Goal: Information Seeking & Learning: Check status

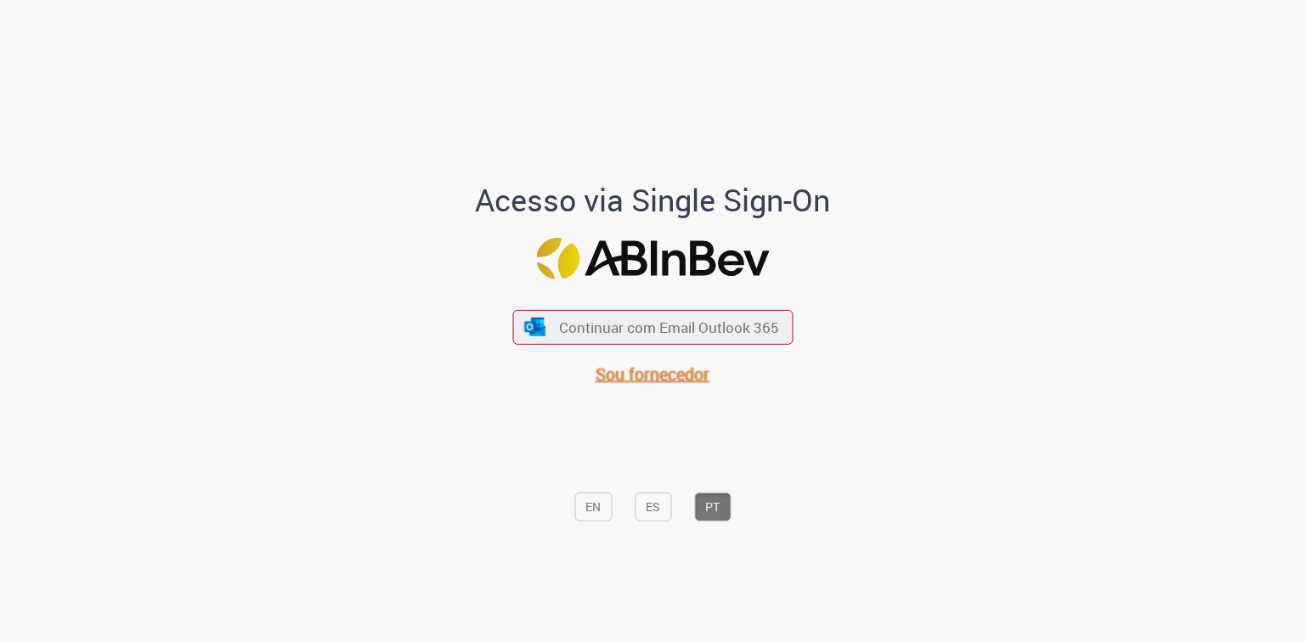
click at [646, 372] on span "Sou fornecedor" at bounding box center [653, 374] width 114 height 23
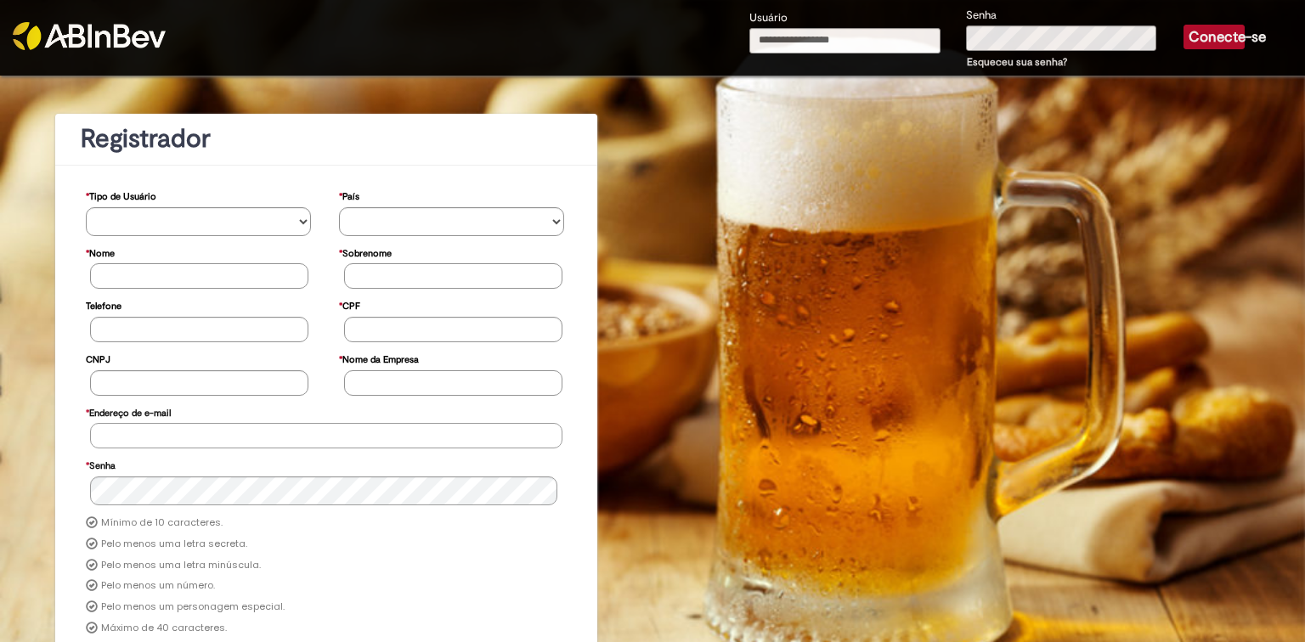
type input "**********"
click at [1232, 38] on font "Conecte-se" at bounding box center [1227, 37] width 77 height 18
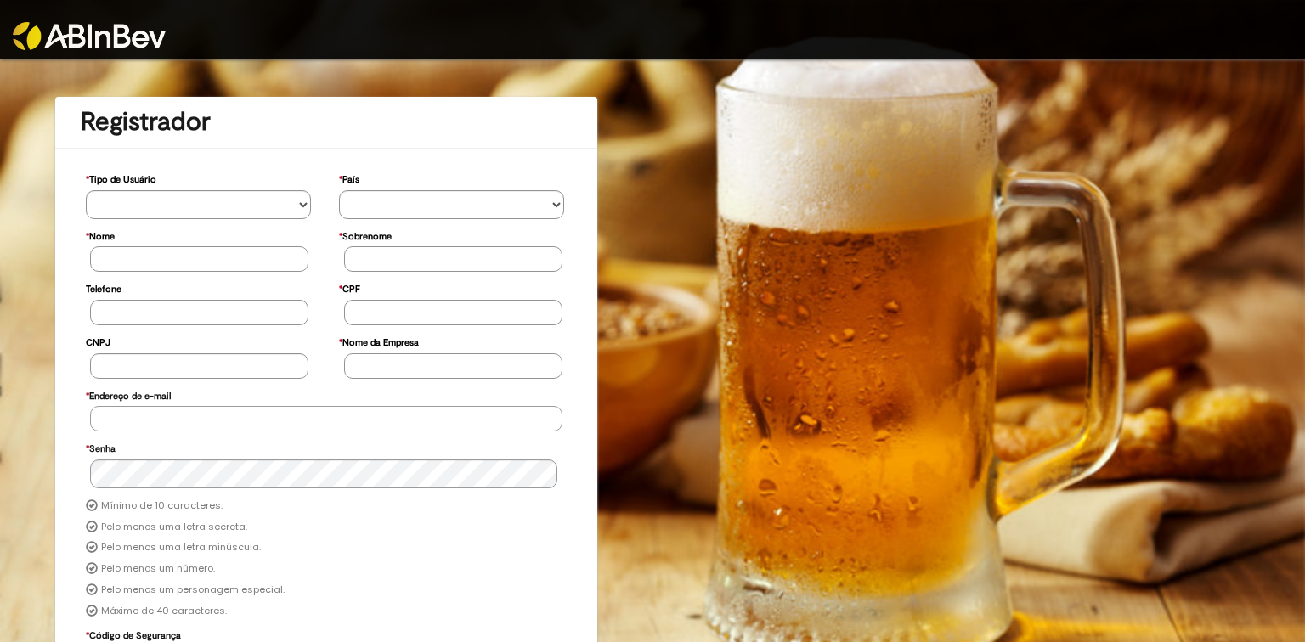
type input "**********"
click at [92, 29] on img at bounding box center [89, 36] width 153 height 28
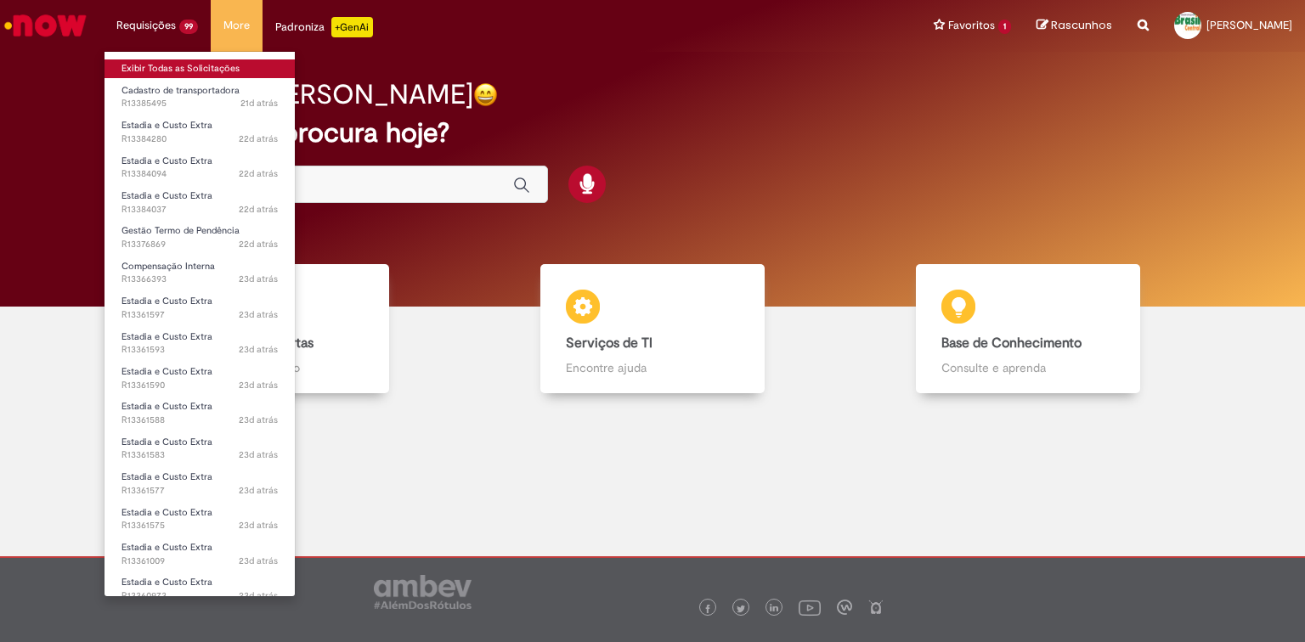
click at [194, 61] on link "Exibir Todas as Solicitações" at bounding box center [200, 68] width 190 height 19
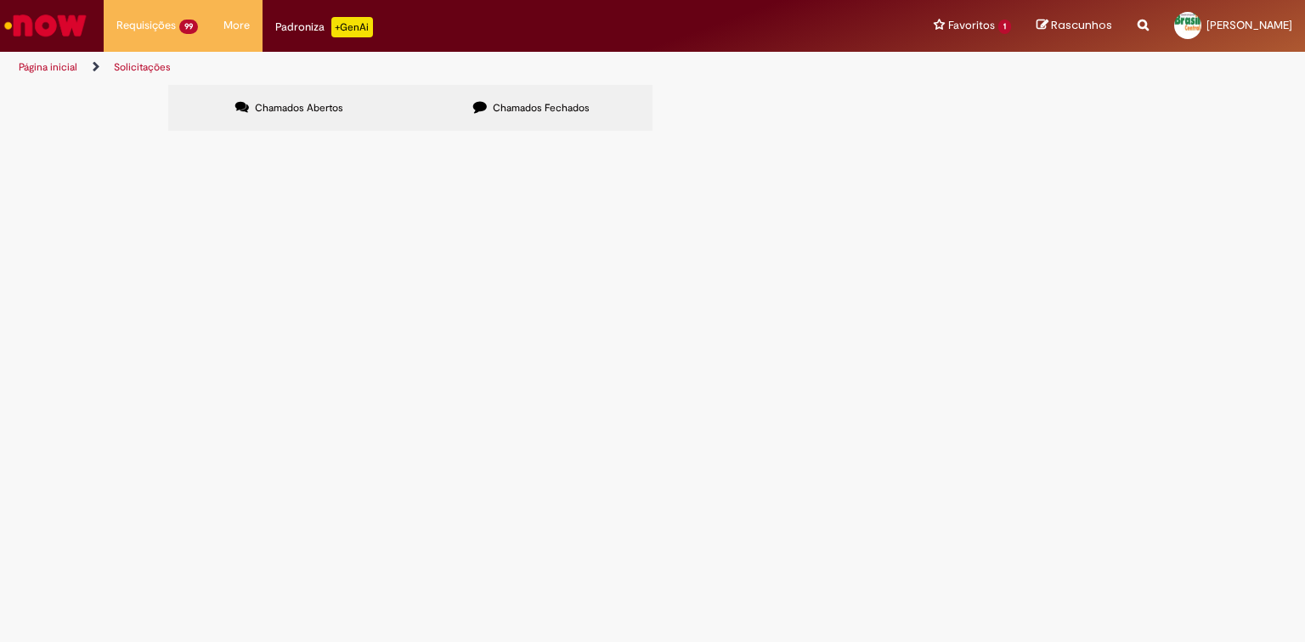
scroll to position [241, 0]
click at [0, 0] on span "Bom dia, Segue em anexo o termo de pendência. Obrigada." at bounding box center [0, 0] width 0 height 0
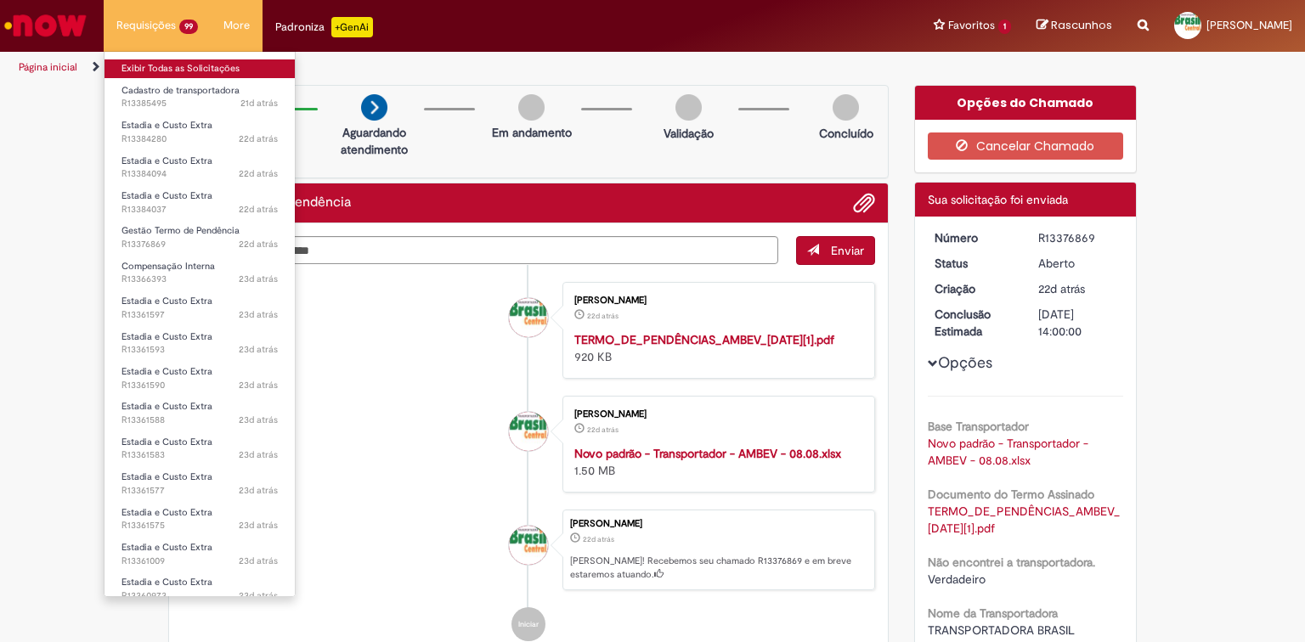
click at [139, 64] on link "Exibir Todas as Solicitações" at bounding box center [200, 68] width 190 height 19
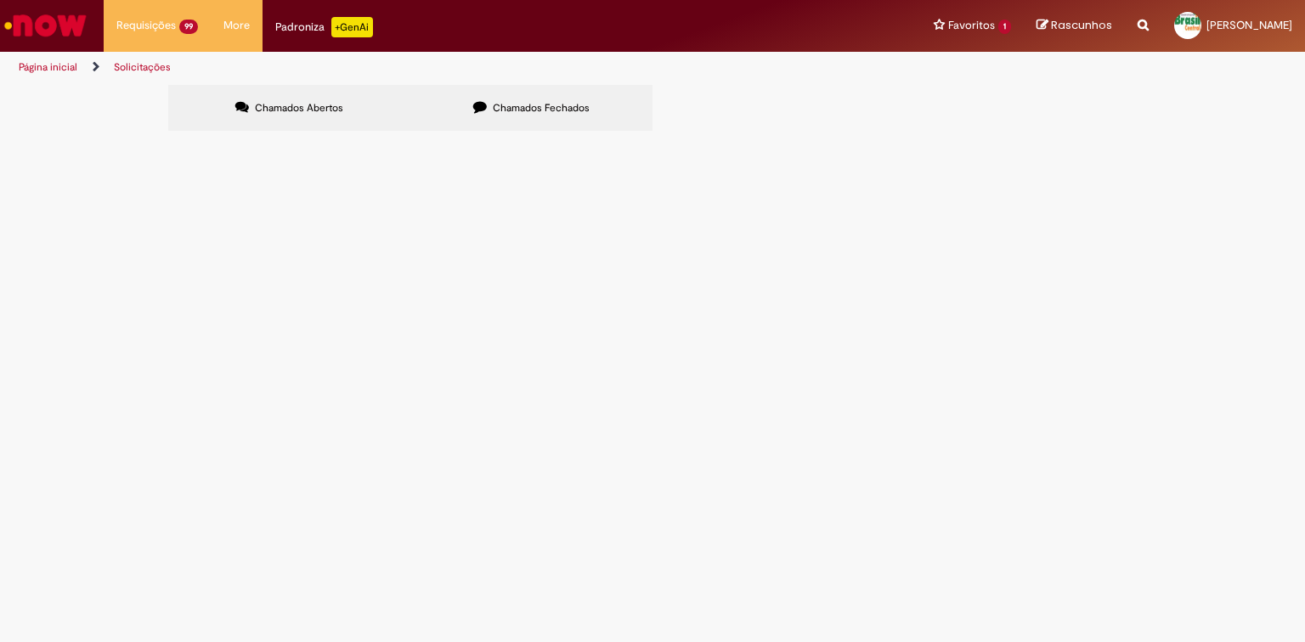
scroll to position [241, 0]
click at [0, 0] on link "2" at bounding box center [0, 0] width 0 height 0
click at [0, 0] on span "Boa tarde, Estamos tentando acesso ao UNIDOCS, e com isso precisamos a AMBEV as…" at bounding box center [0, 0] width 0 height 0
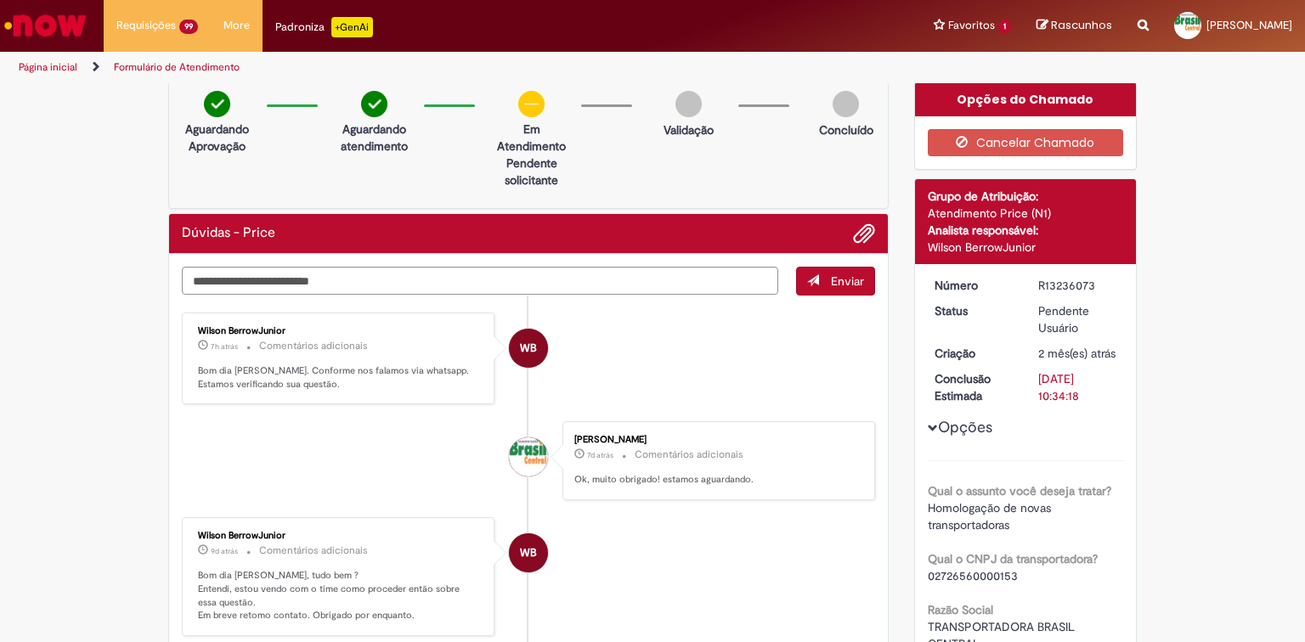
scroll to position [7, 0]
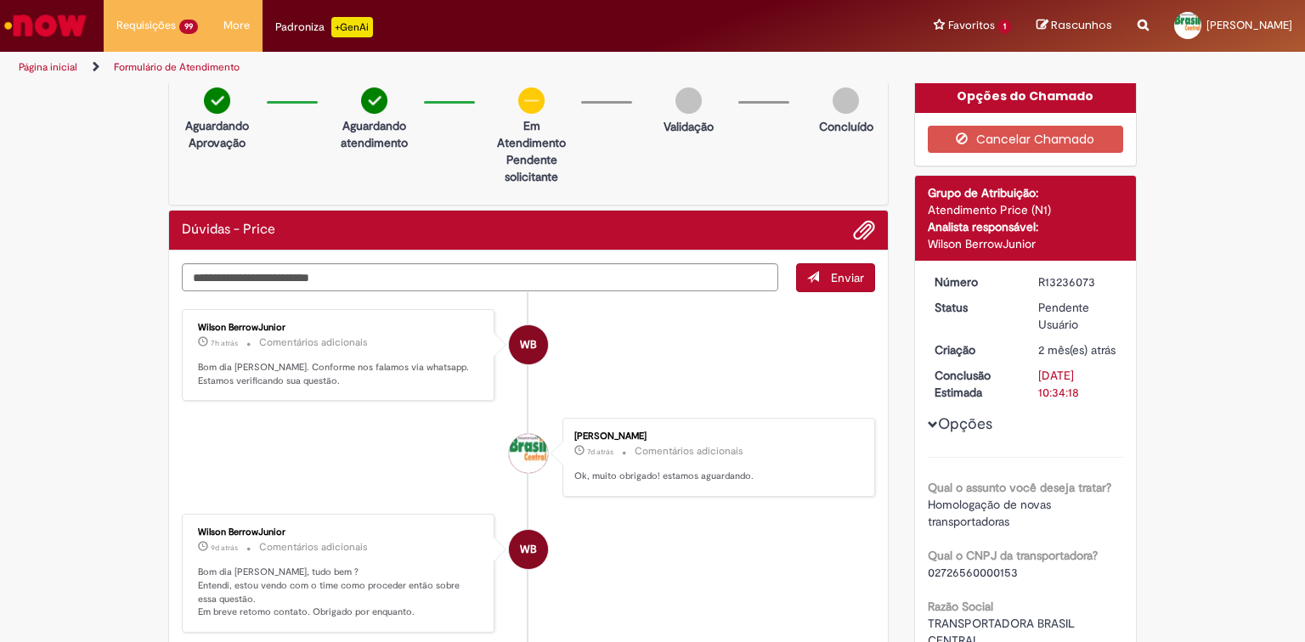
click at [626, 577] on li "WB Wilson BerrowJunior 9d atrás 9 dias atrás Comentários adicionais Bom dia Flá…" at bounding box center [528, 573] width 693 height 119
click at [638, 265] on textarea "Digite sua mensagem aqui..." at bounding box center [480, 277] width 597 height 29
